Goal: Task Accomplishment & Management: Manage account settings

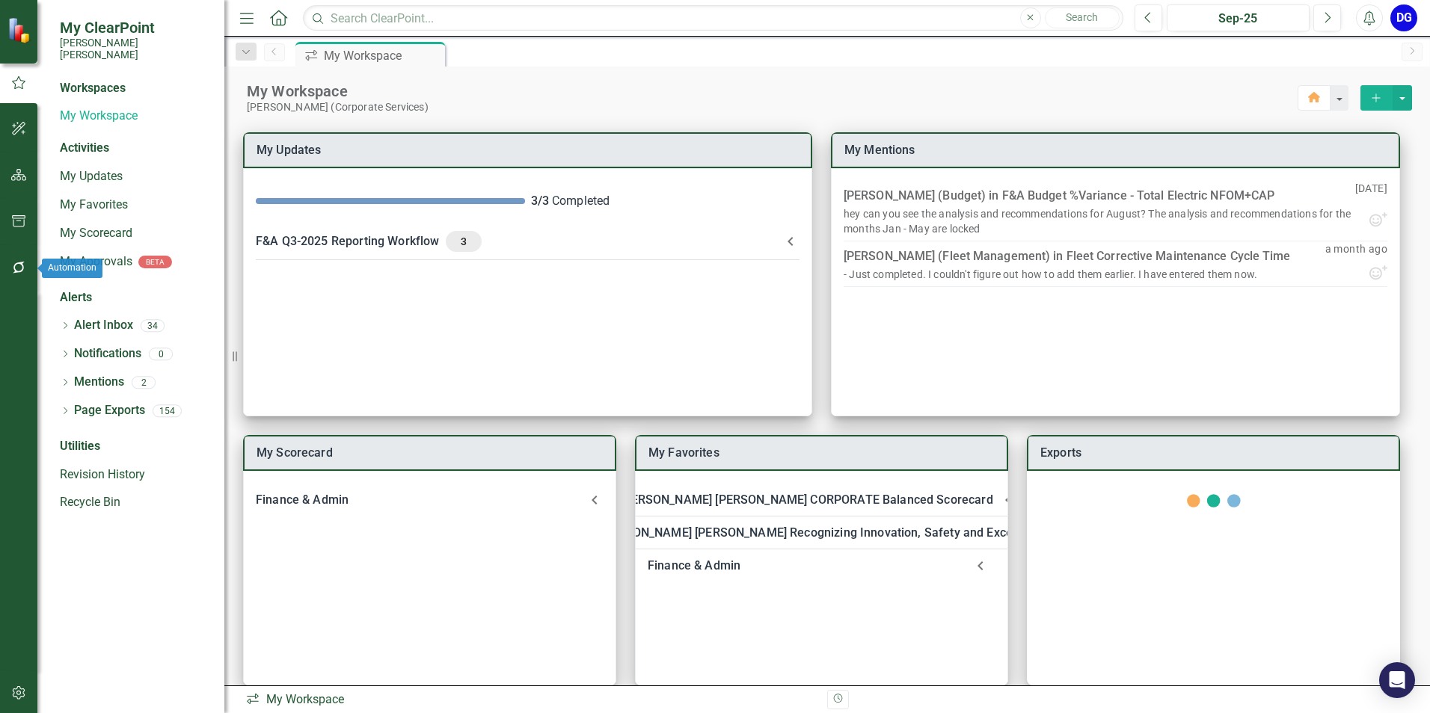
click at [22, 270] on icon "button" at bounding box center [19, 268] width 12 height 12
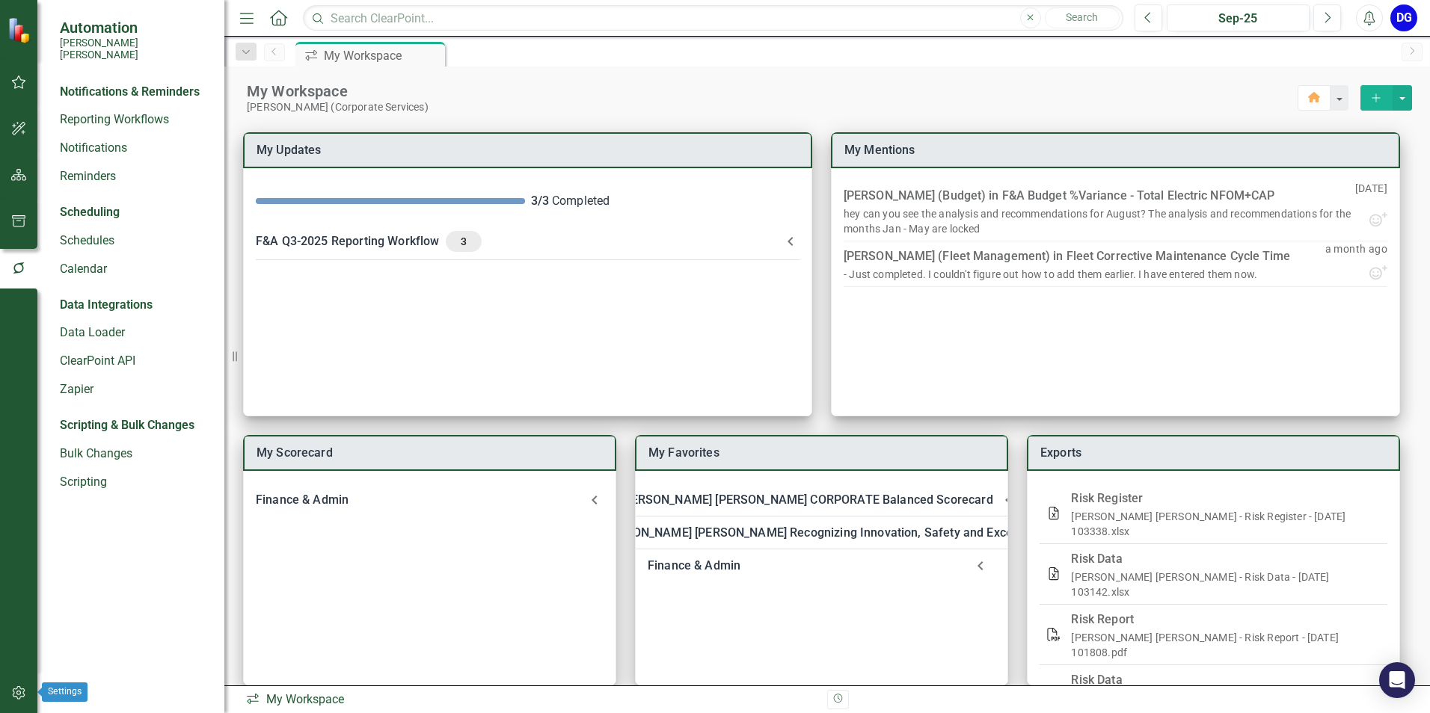
click at [13, 696] on icon "button" at bounding box center [19, 693] width 16 height 12
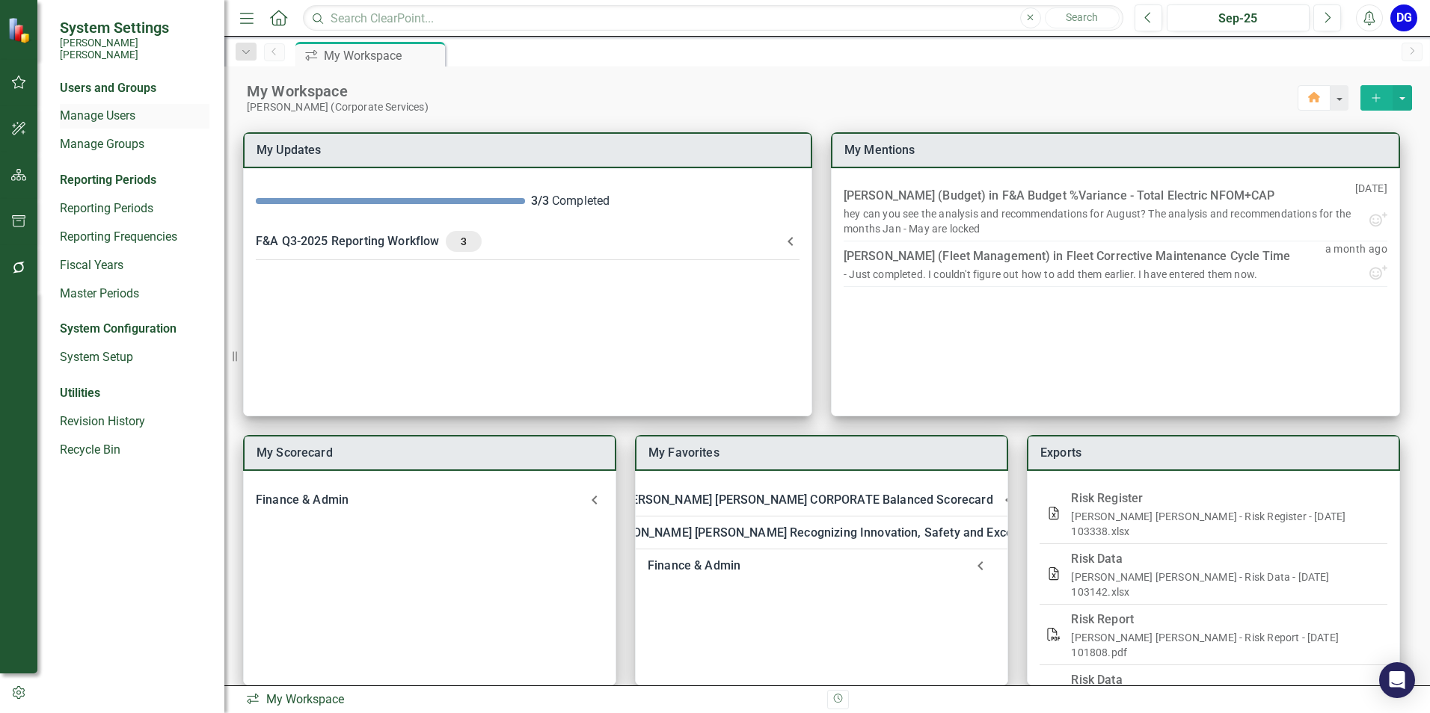
click at [105, 108] on link "Manage Users" at bounding box center [135, 116] width 150 height 17
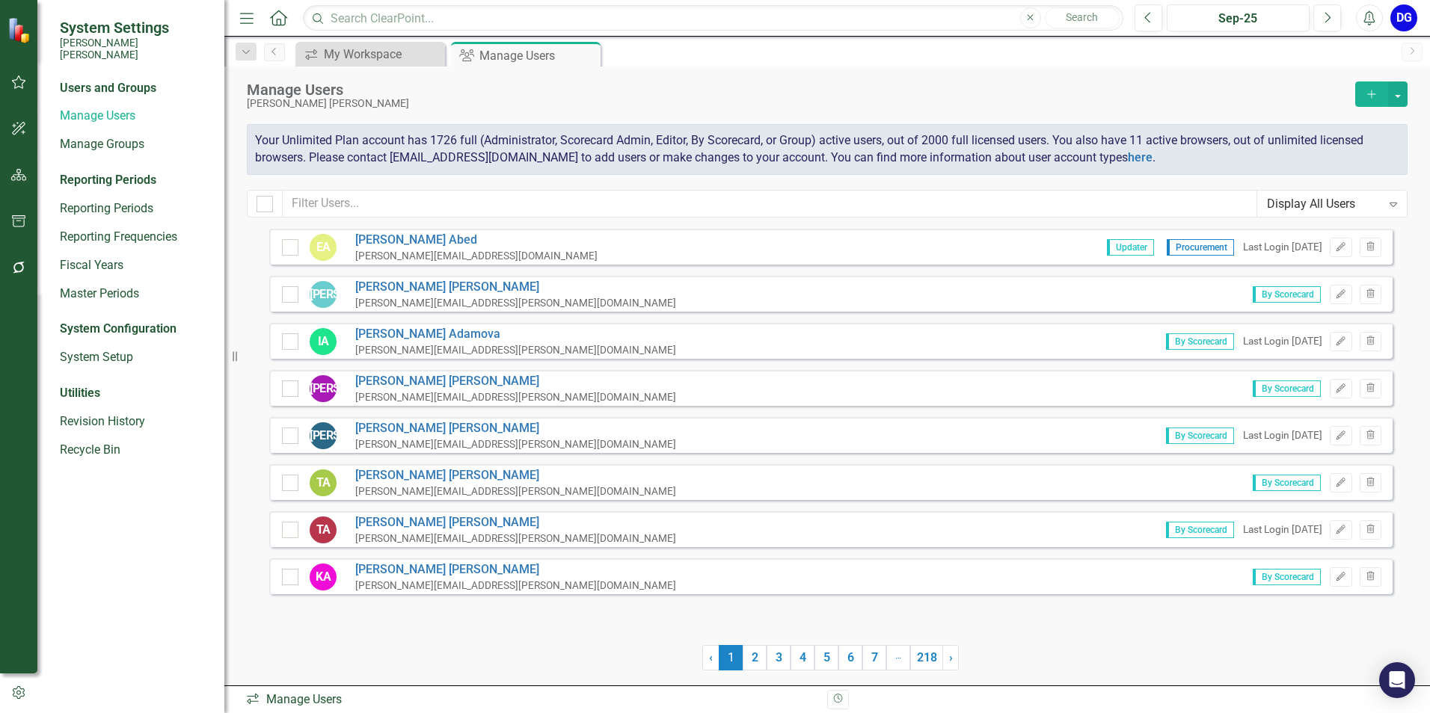
click at [1376, 92] on icon "Add" at bounding box center [1371, 94] width 13 height 10
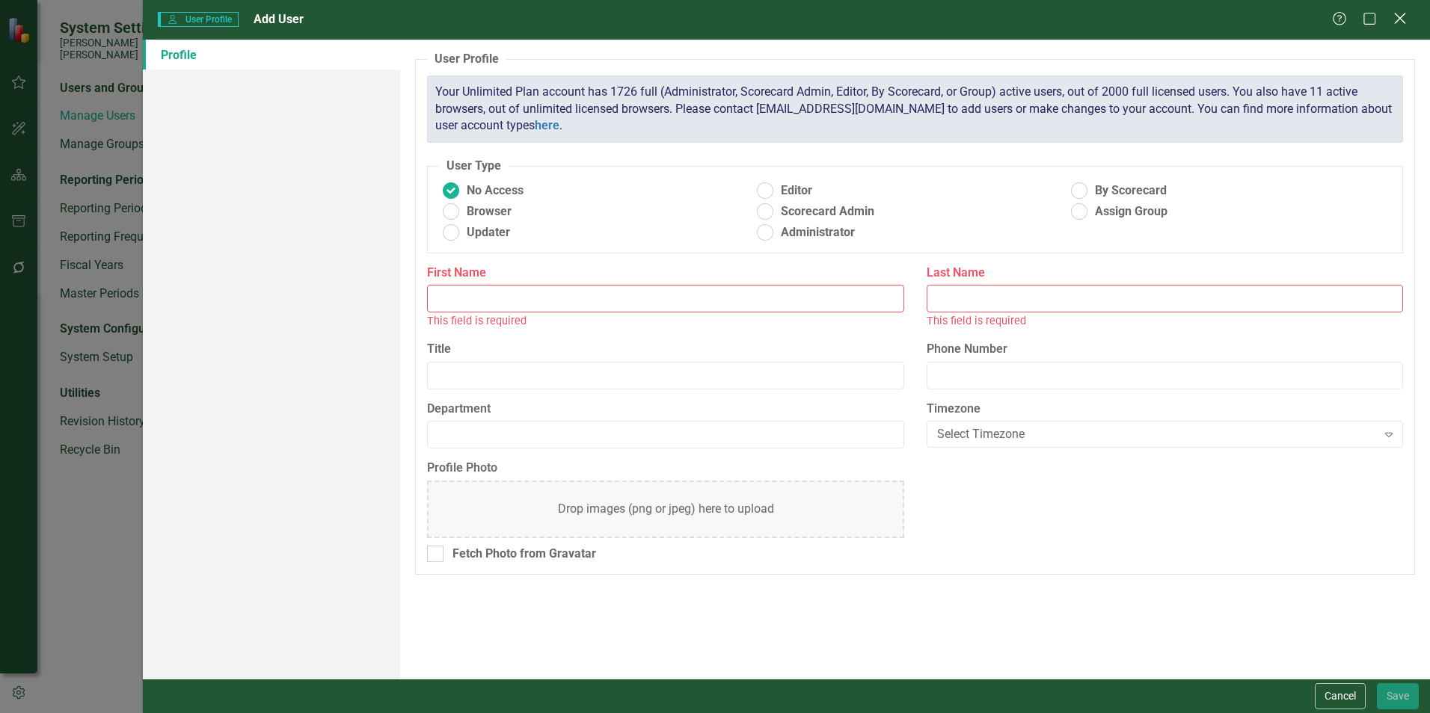
click at [1401, 20] on icon "Close" at bounding box center [1399, 18] width 19 height 14
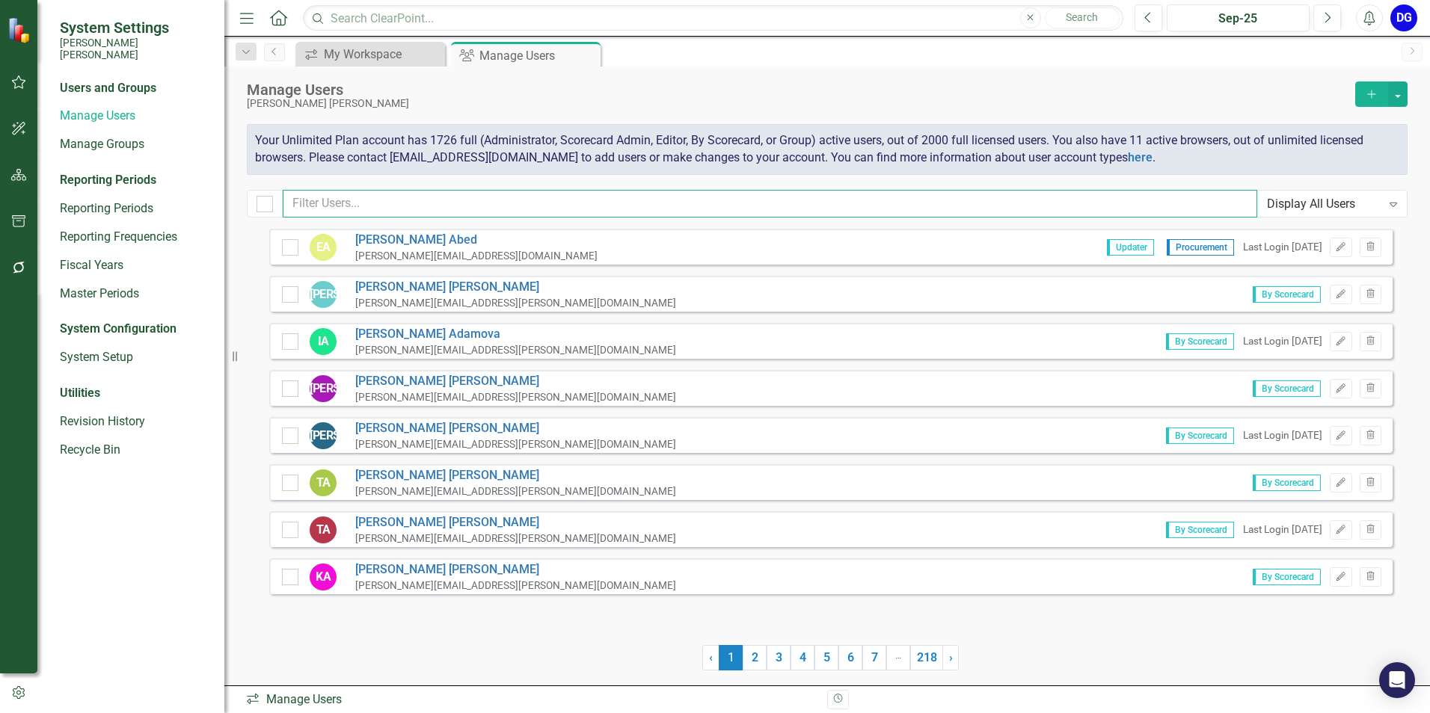
click at [329, 199] on input "text" at bounding box center [770, 204] width 974 height 28
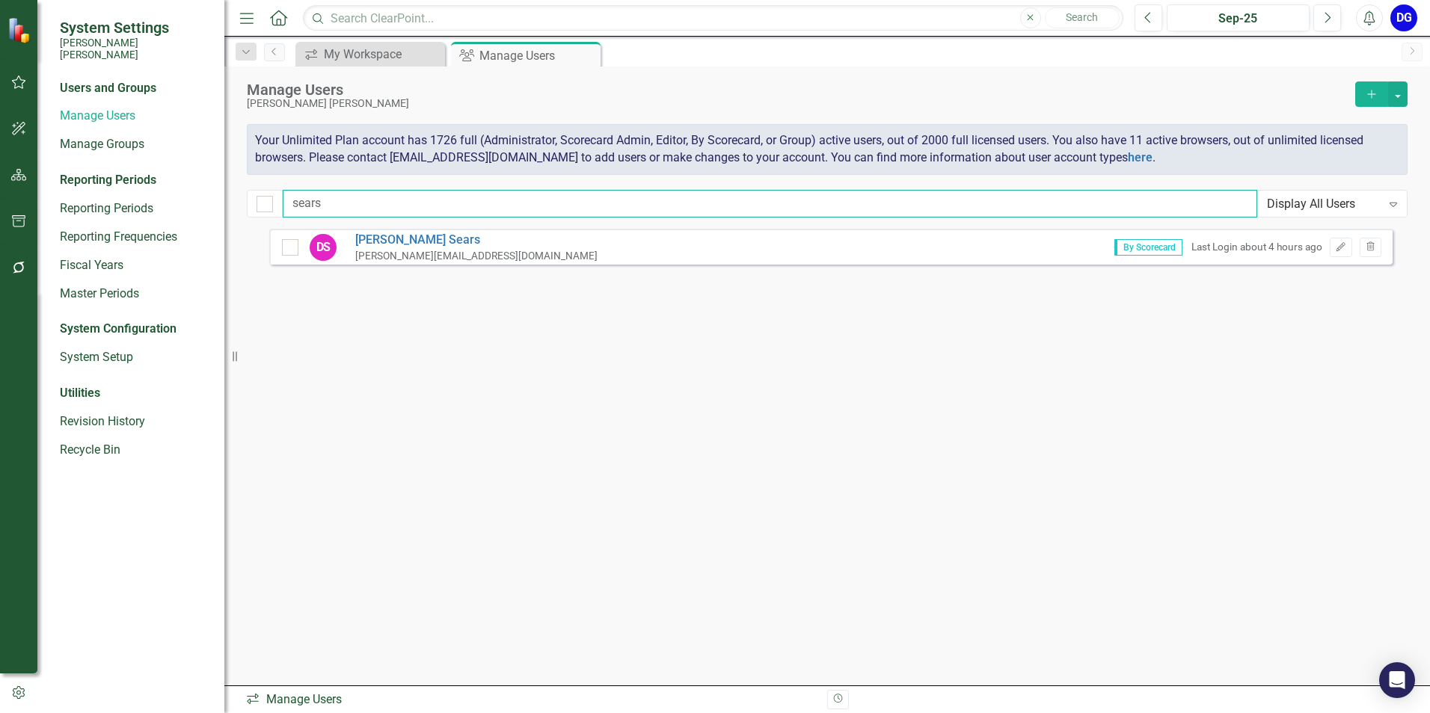
type input "sears"
click at [393, 240] on link "[PERSON_NAME]" at bounding box center [476, 240] width 242 height 17
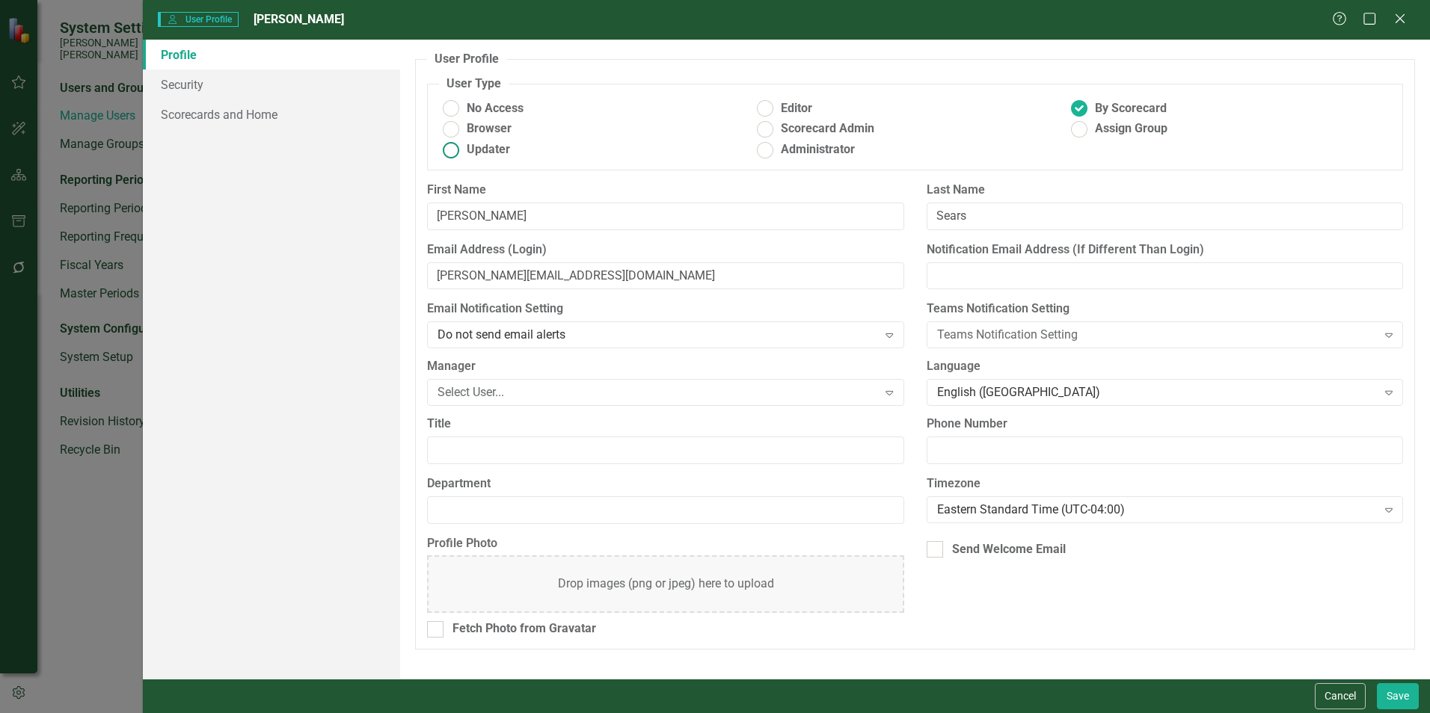
click at [452, 154] on ins at bounding box center [451, 149] width 23 height 23
click at [452, 154] on input "Updater" at bounding box center [451, 149] width 23 height 23
radio input "true"
click at [852, 390] on div "Select User..." at bounding box center [657, 392] width 440 height 17
click at [796, 364] on label "Manager" at bounding box center [665, 366] width 476 height 17
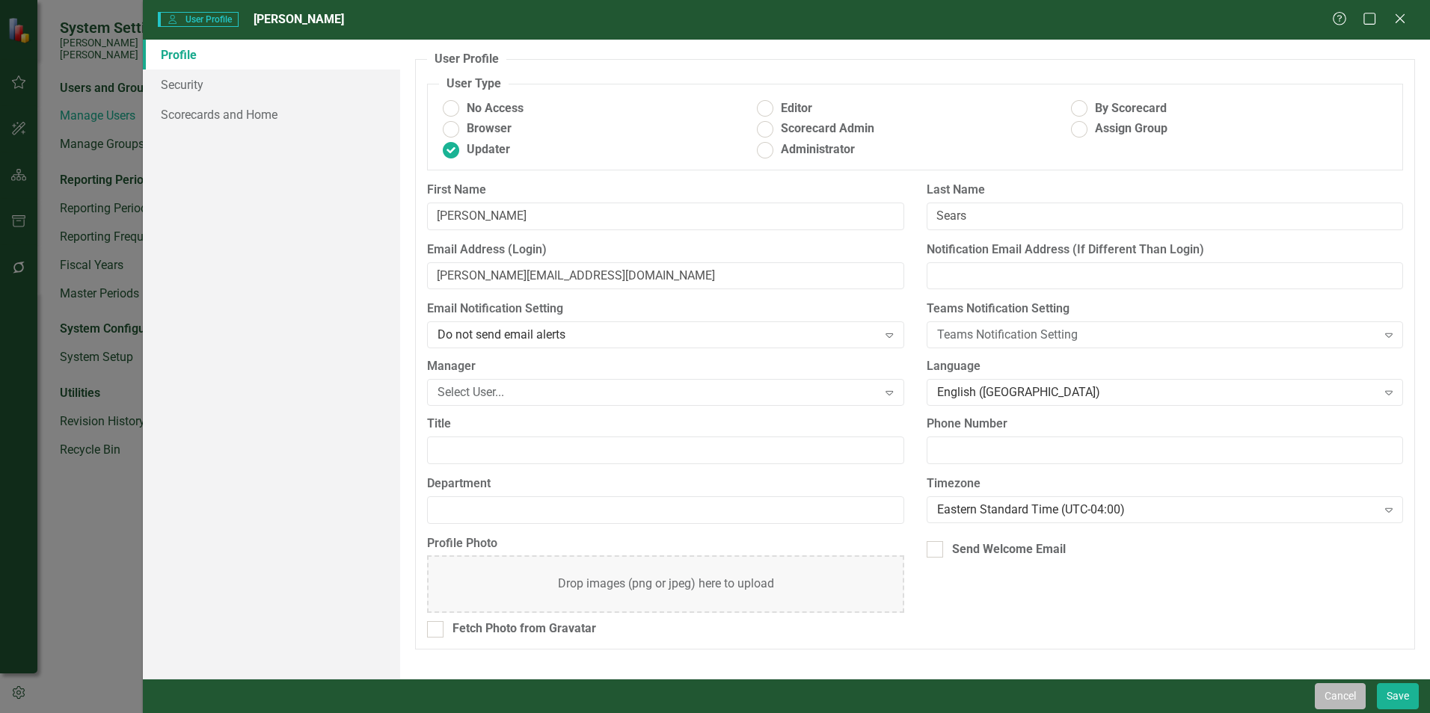
click at [1356, 698] on button "Cancel" at bounding box center [1340, 696] width 51 height 26
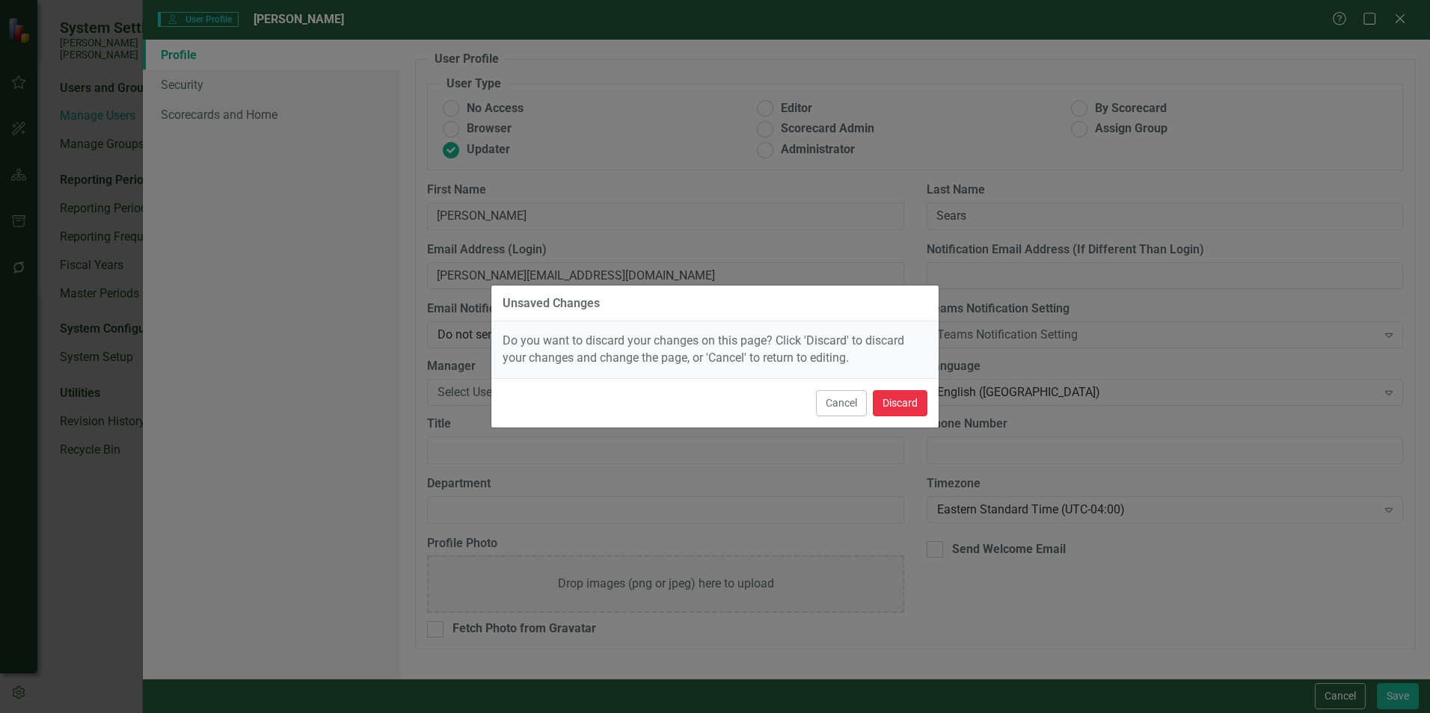
click at [903, 403] on button "Discard" at bounding box center [900, 403] width 55 height 26
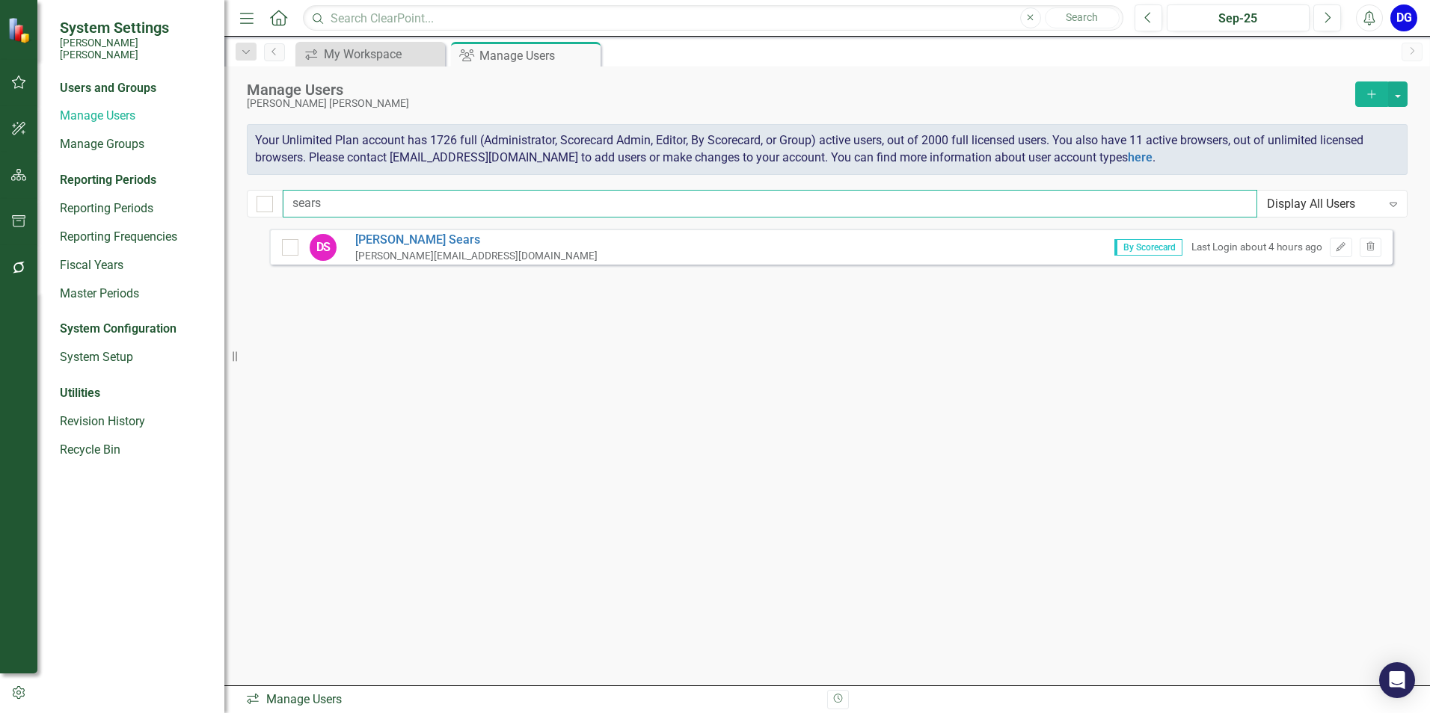
click at [378, 204] on input "sears" at bounding box center [770, 204] width 974 height 28
type input "s"
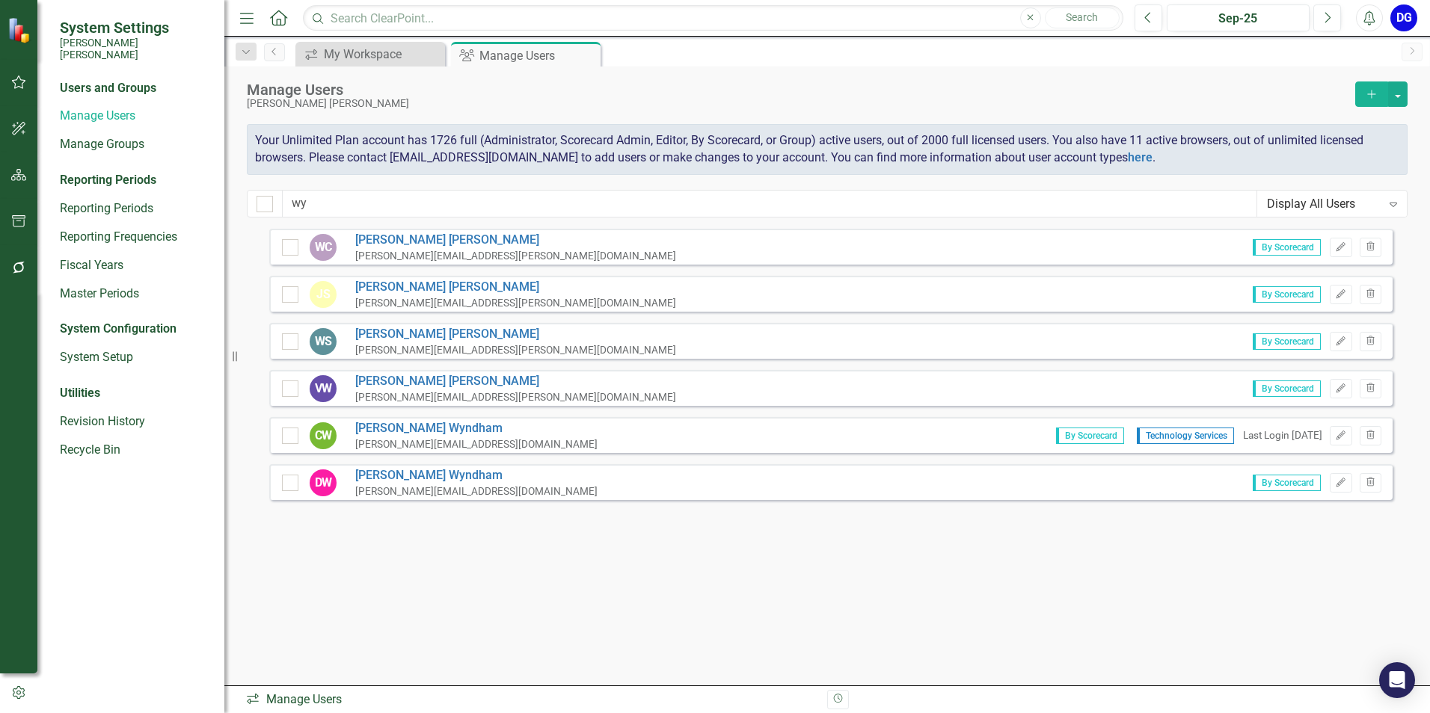
click at [438, 439] on div "[PERSON_NAME][EMAIL_ADDRESS][DOMAIN_NAME]" at bounding box center [476, 444] width 242 height 14
click at [419, 428] on link "[PERSON_NAME]" at bounding box center [476, 428] width 242 height 17
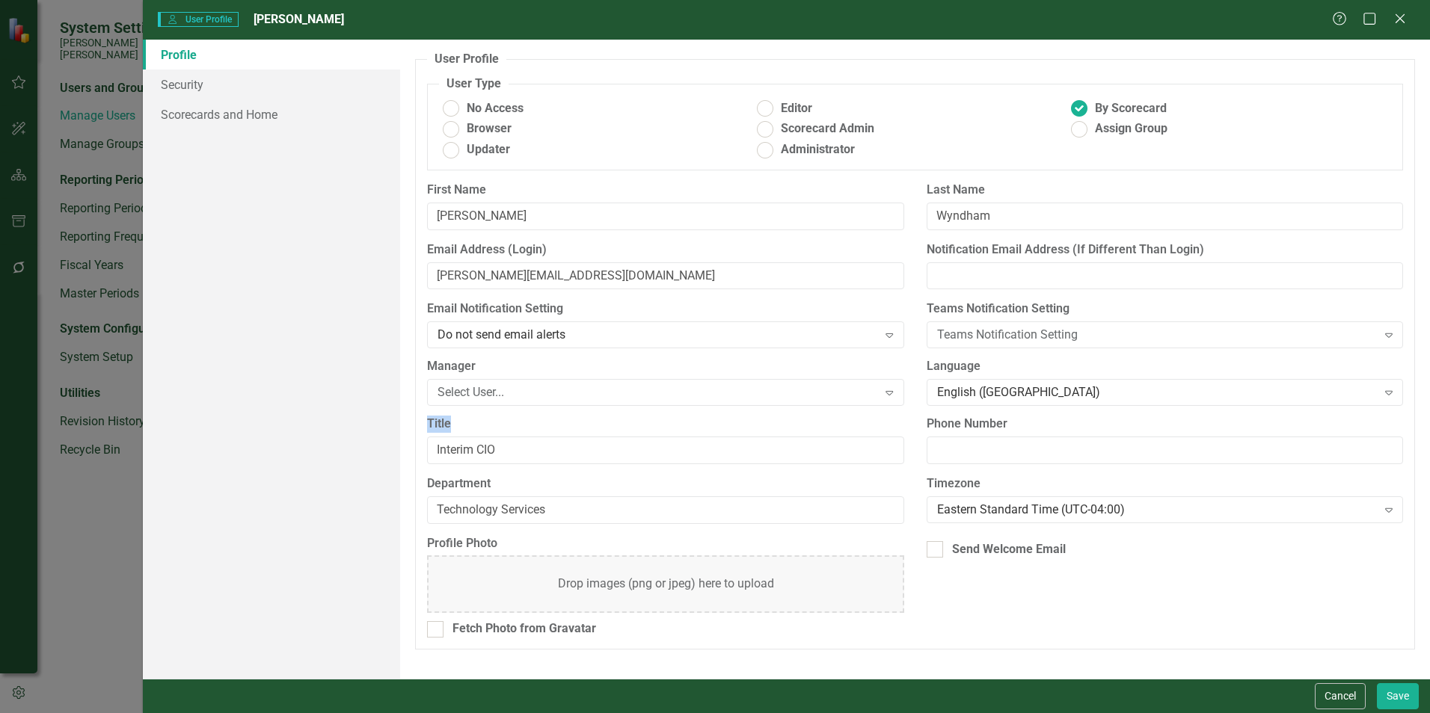
click at [419, 428] on div "User User Profile [PERSON_NAME] Help Maximize Close Profile Security Scorecards…" at bounding box center [715, 356] width 1430 height 713
click at [200, 83] on link "Security" at bounding box center [271, 85] width 257 height 30
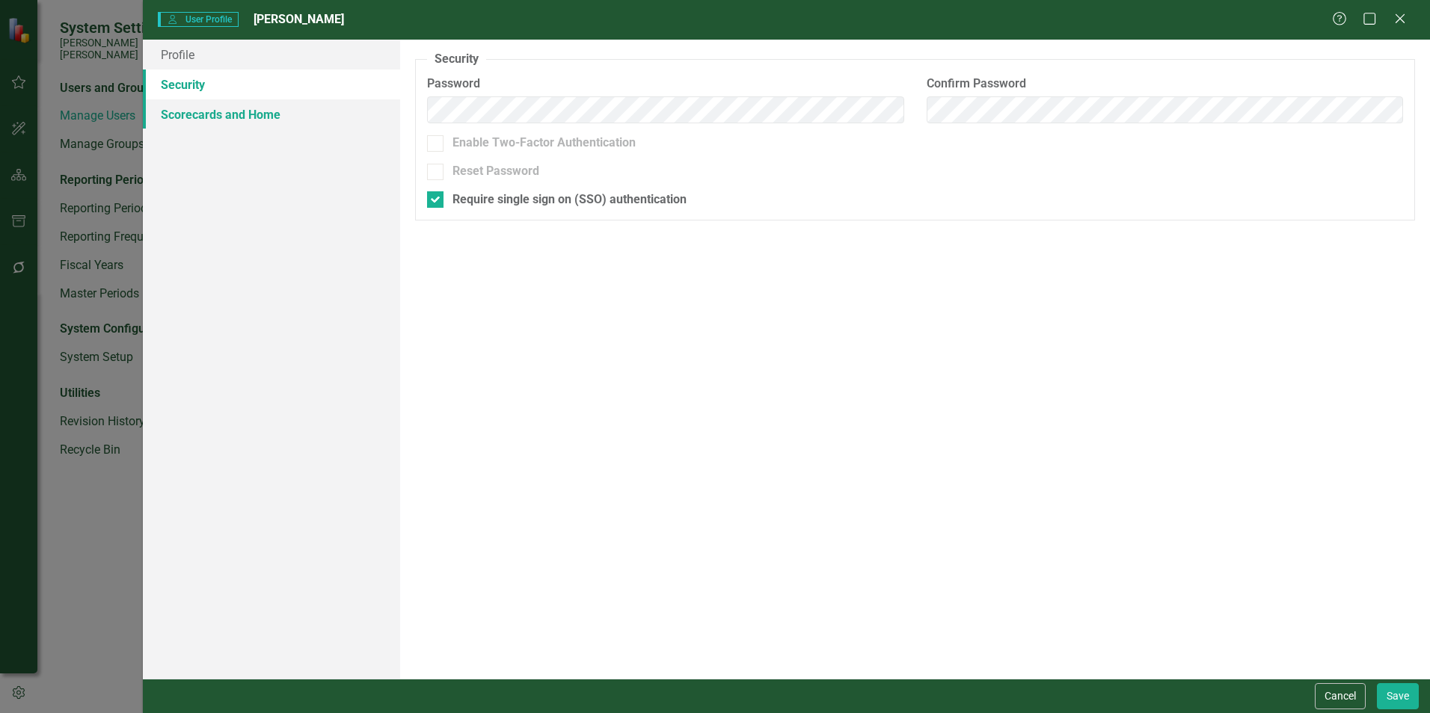
click at [193, 114] on link "Scorecards and Home" at bounding box center [271, 114] width 257 height 30
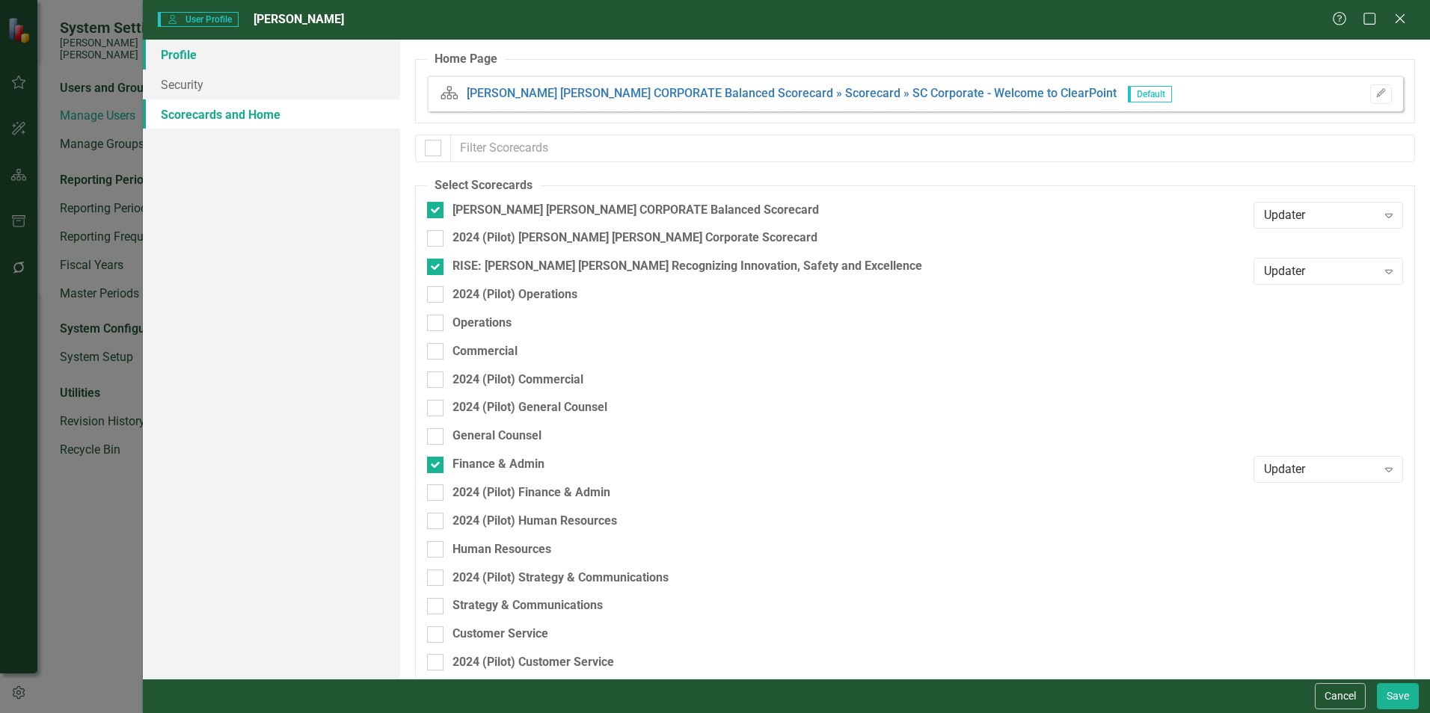
click at [182, 49] on link "Profile" at bounding box center [271, 55] width 257 height 30
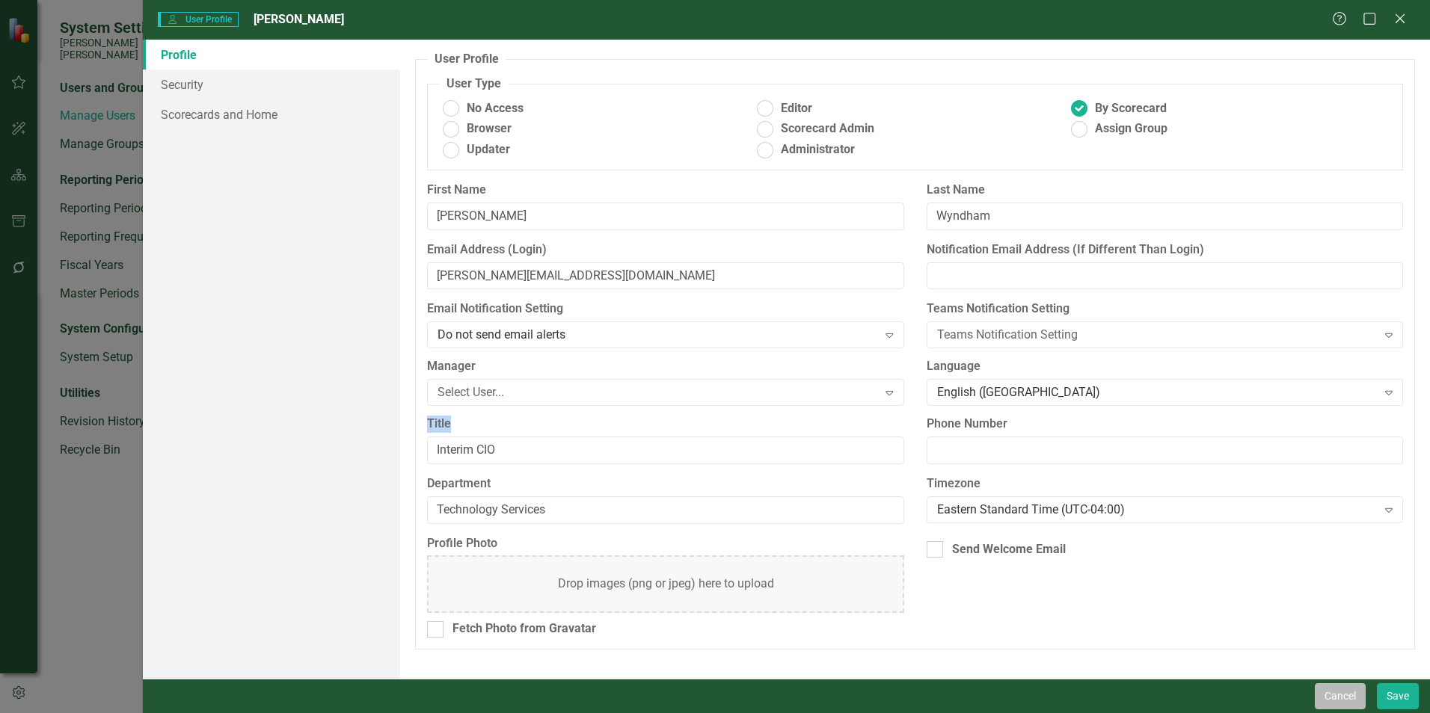
click at [1345, 695] on button "Cancel" at bounding box center [1340, 696] width 51 height 26
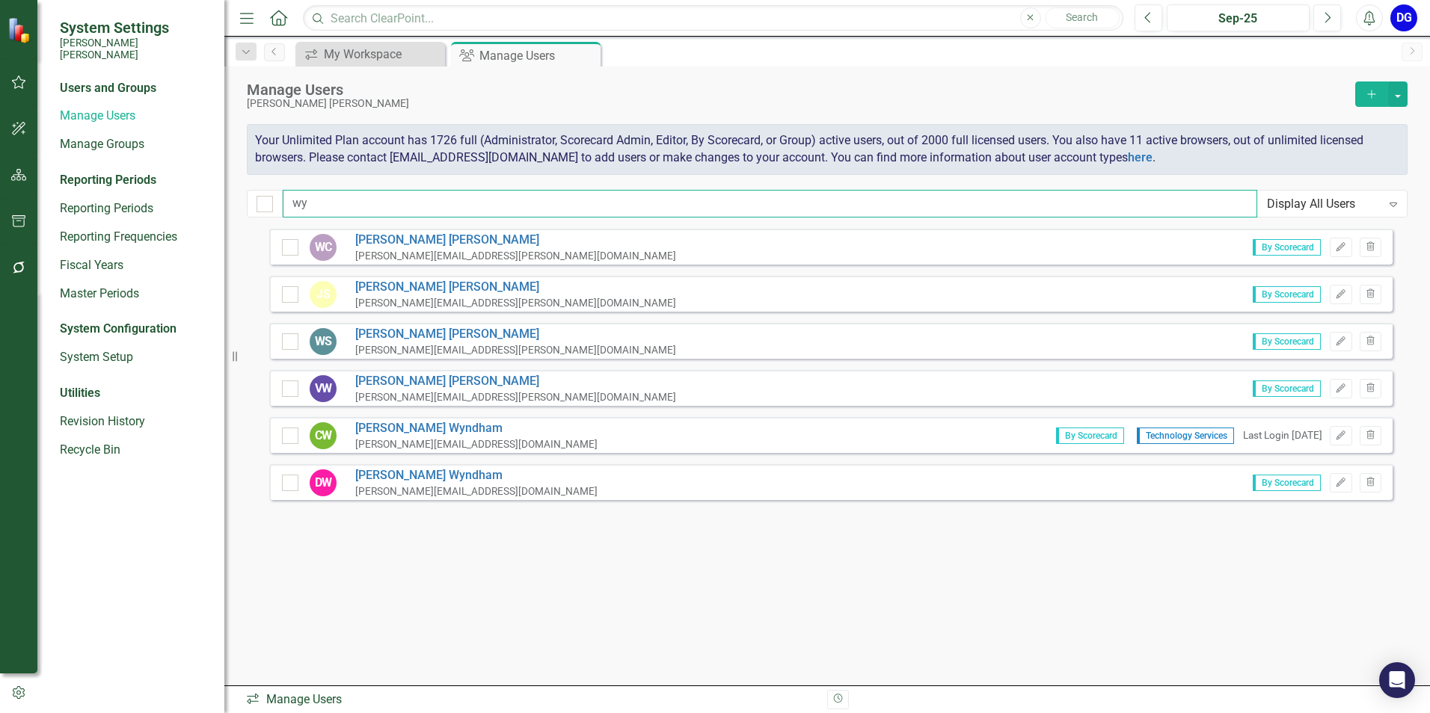
click at [315, 204] on input "wy" at bounding box center [770, 204] width 974 height 28
type input "w"
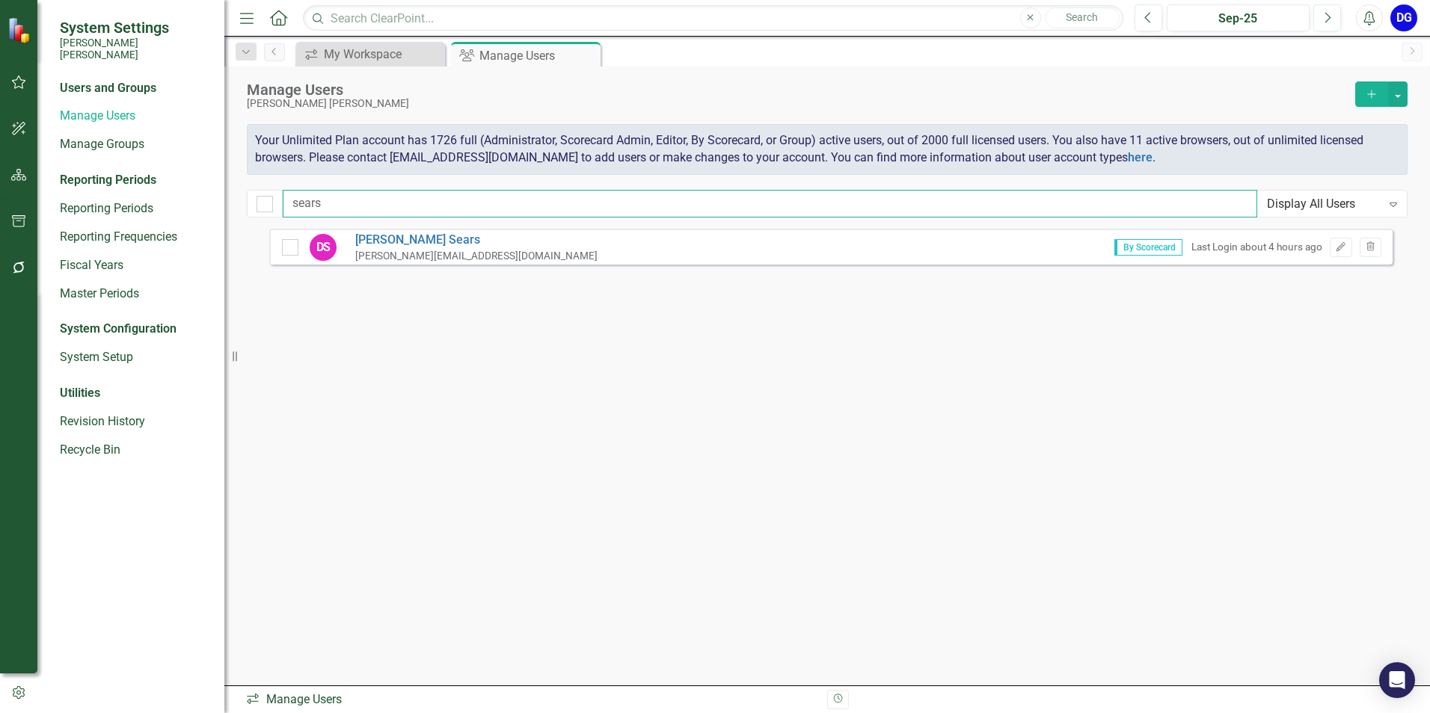
type input "sears"
click at [376, 249] on div "[PERSON_NAME][EMAIL_ADDRESS][DOMAIN_NAME]" at bounding box center [476, 256] width 242 height 14
click at [390, 241] on link "[PERSON_NAME]" at bounding box center [476, 240] width 242 height 17
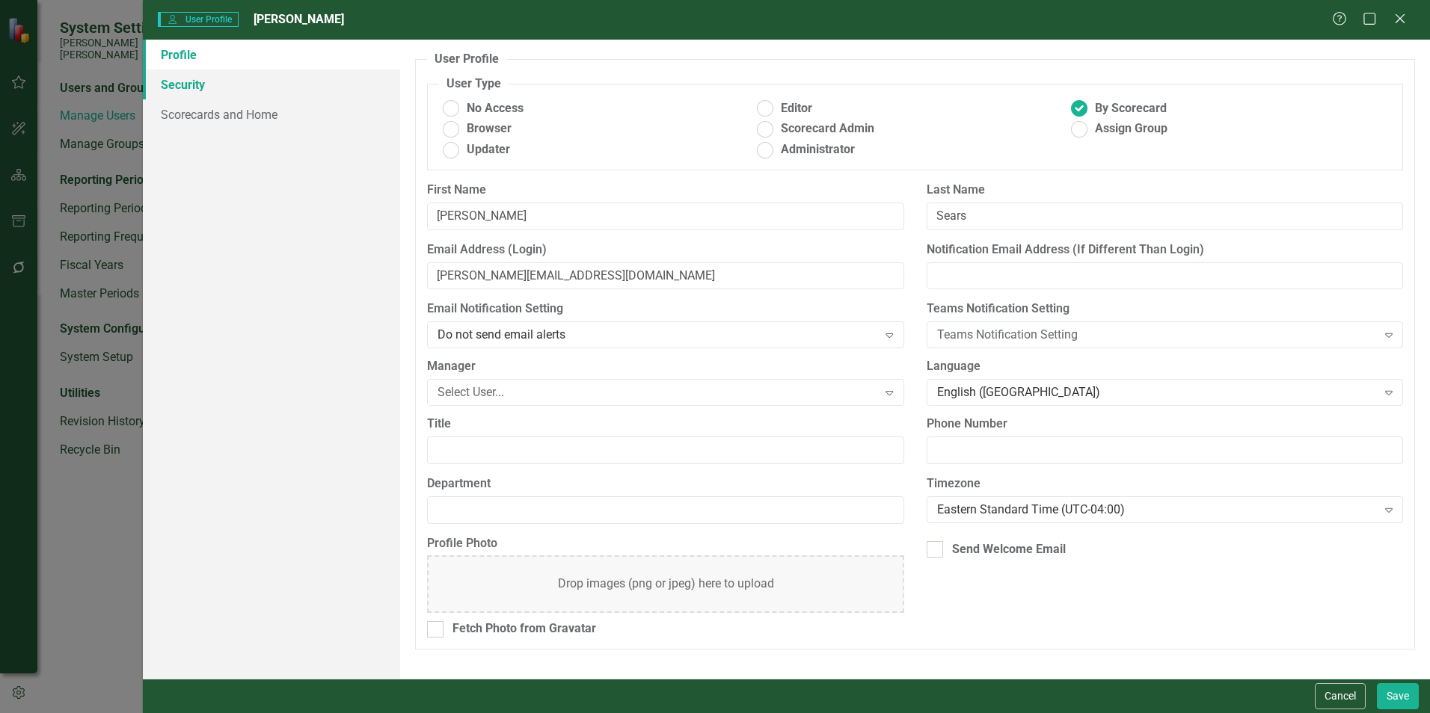
click at [219, 84] on link "Security" at bounding box center [271, 85] width 257 height 30
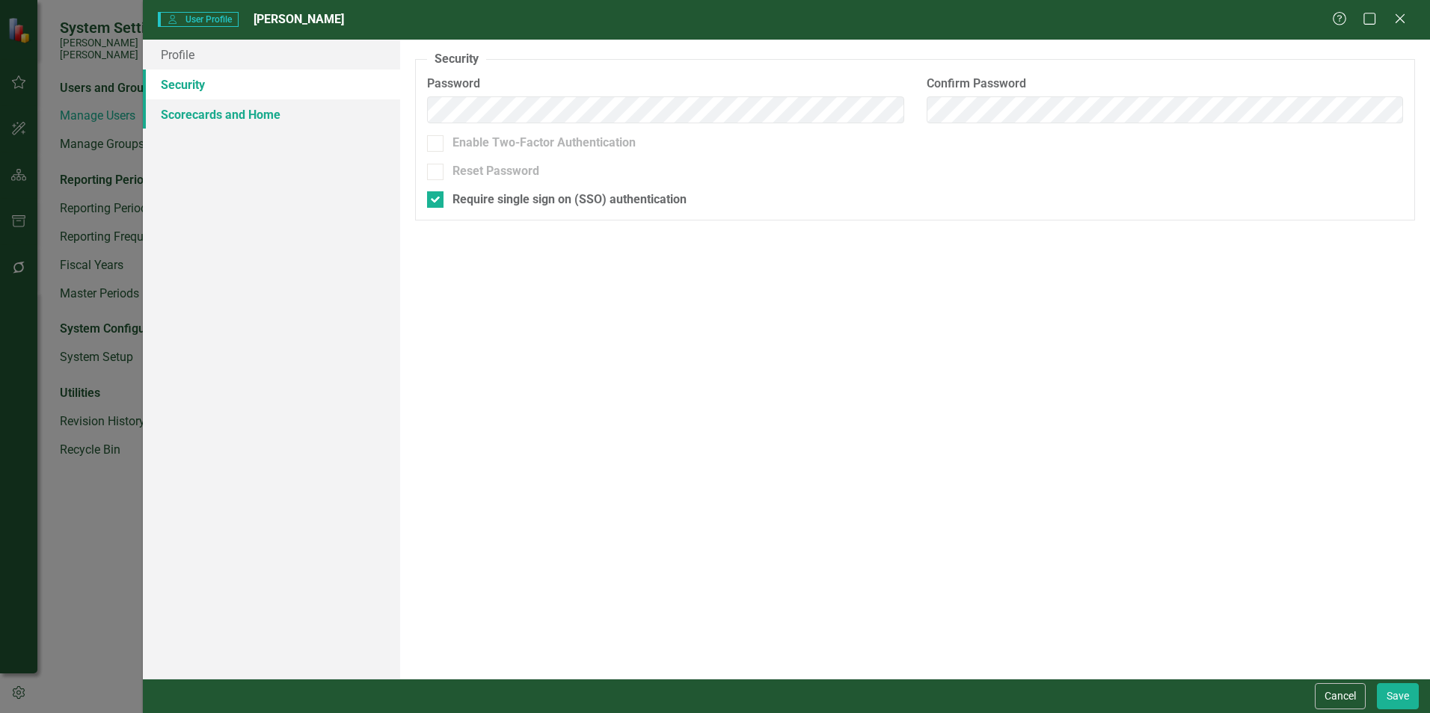
click at [217, 111] on link "Scorecards and Home" at bounding box center [271, 114] width 257 height 30
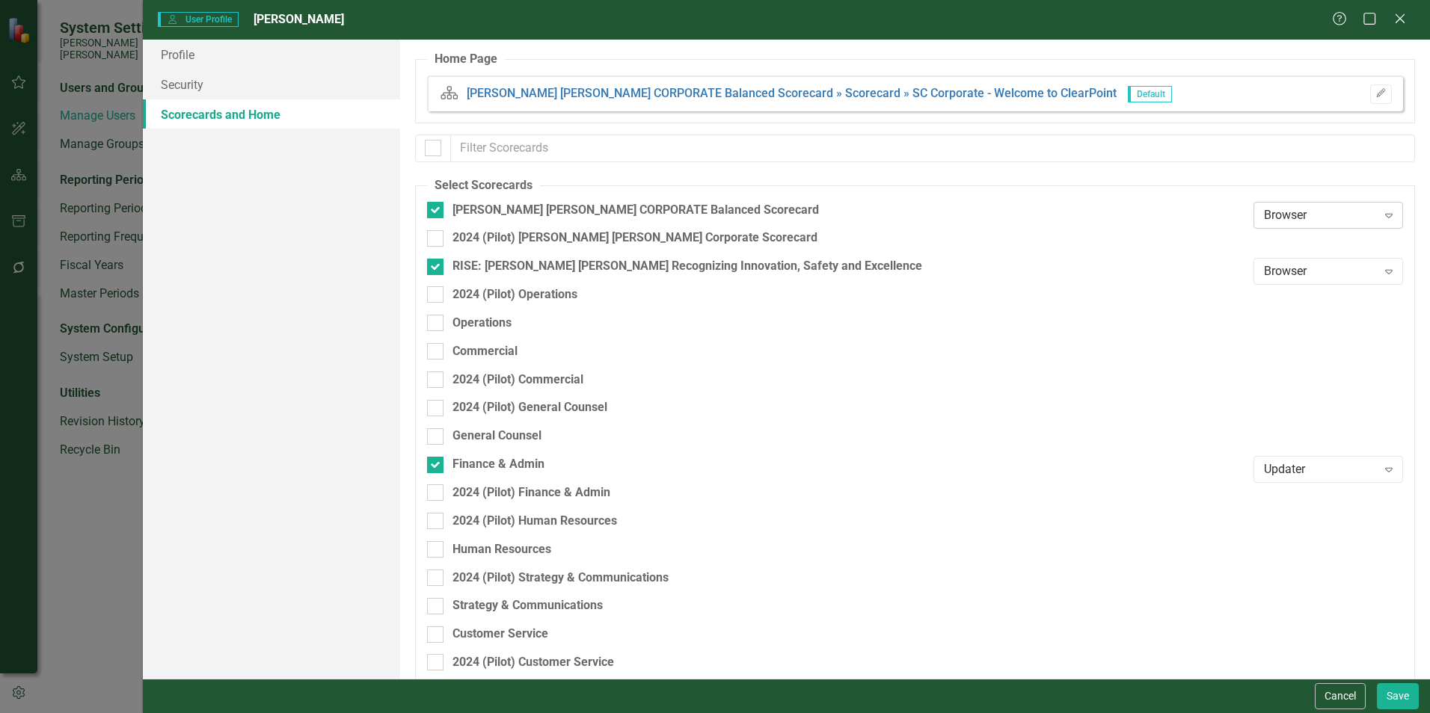
click at [1314, 215] on div "Browser" at bounding box center [1320, 214] width 113 height 17
click at [1318, 260] on div "Updater" at bounding box center [1320, 265] width 126 height 17
click at [1341, 269] on div "Browser" at bounding box center [1320, 271] width 113 height 17
click at [1318, 325] on div "Updater" at bounding box center [1320, 322] width 126 height 17
click at [1402, 698] on button "Save" at bounding box center [1398, 696] width 42 height 26
